Goal: Information Seeking & Learning: Learn about a topic

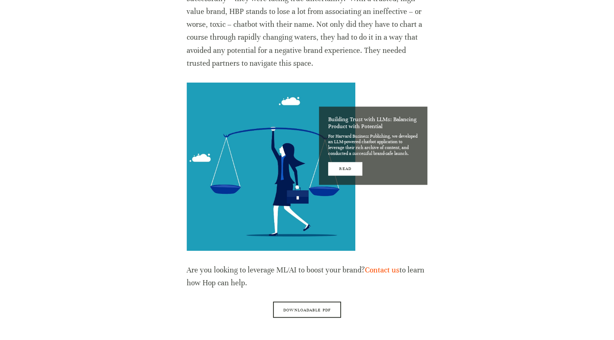
scroll to position [699, 0]
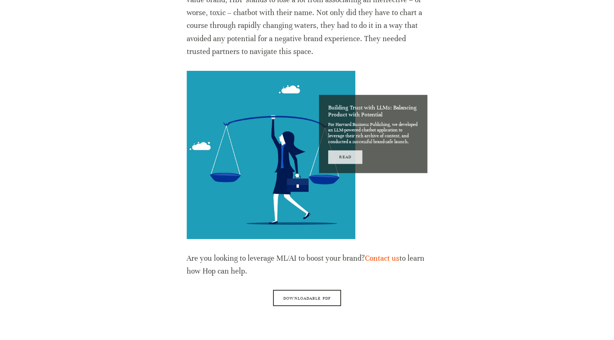
click at [342, 160] on link "Read" at bounding box center [345, 157] width 34 height 14
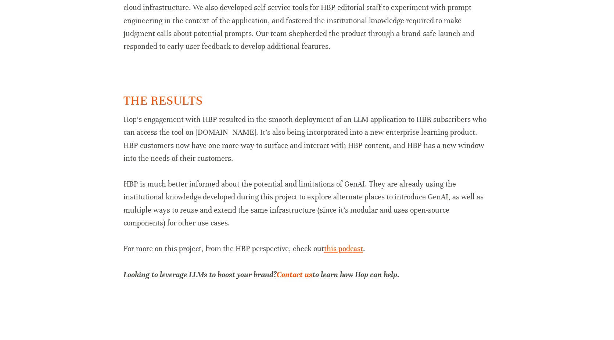
scroll to position [1215, 0]
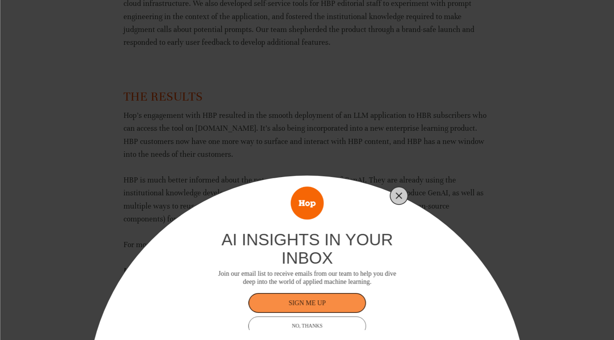
click at [398, 194] on line "Close" at bounding box center [398, 195] width 5 height 5
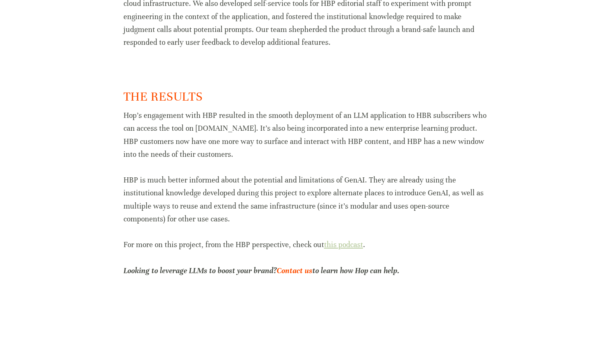
click at [341, 244] on span "this podcast" at bounding box center [343, 244] width 39 height 9
